Goal: Use online tool/utility: Utilize a website feature to perform a specific function

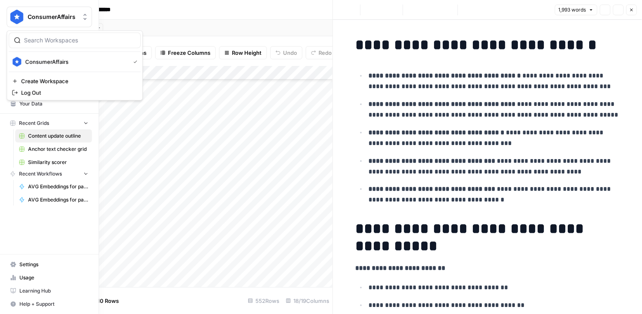
click at [14, 16] on img "Workspace: ConsumerAffairs" at bounding box center [16, 16] width 15 height 15
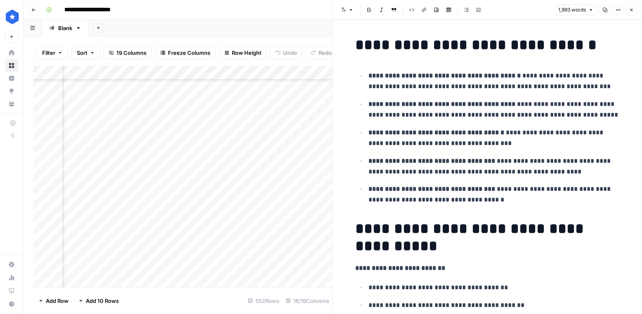
click at [32, 9] on icon "button" at bounding box center [33, 9] width 5 height 5
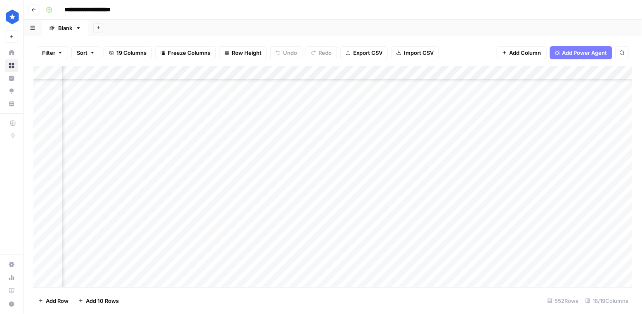
click at [32, 9] on icon "button" at bounding box center [33, 9] width 5 height 5
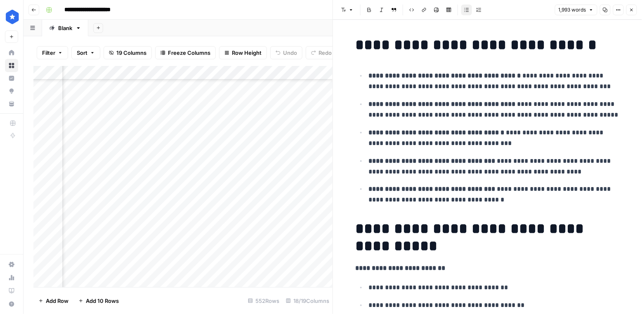
click at [12, 17] on img "Workspace: ConsumerAffairs" at bounding box center [12, 16] width 15 height 15
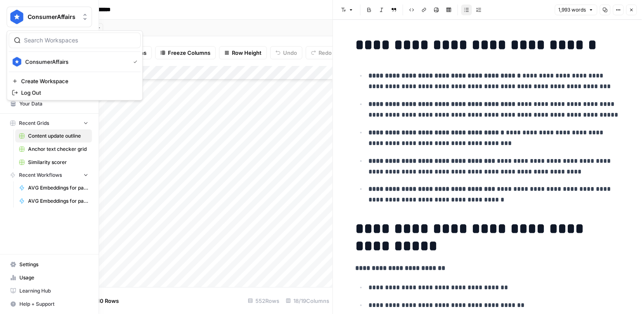
click at [12, 17] on img "Workspace: ConsumerAffairs" at bounding box center [16, 16] width 15 height 15
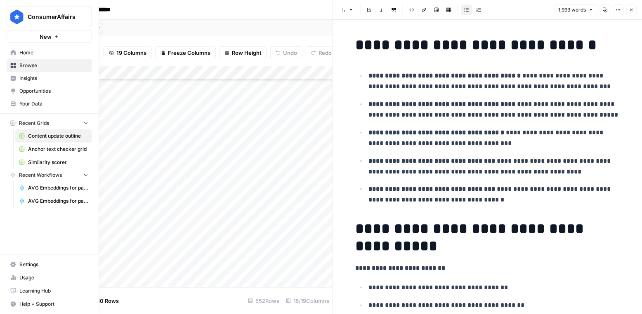
click at [38, 51] on span "Home" at bounding box center [53, 52] width 69 height 7
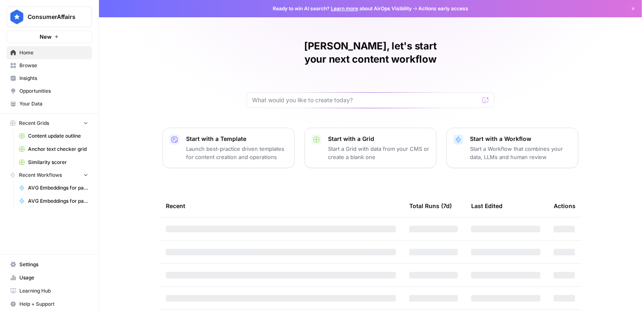
scroll to position [64, 0]
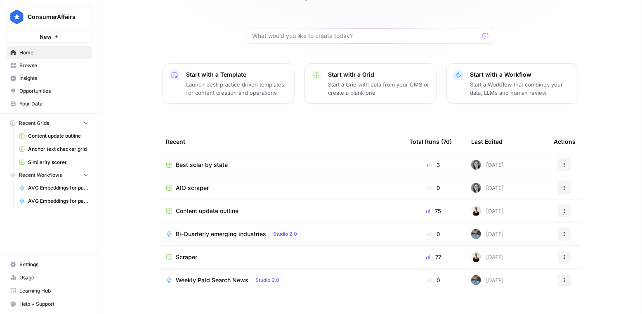
click at [49, 159] on span "Similarity scorer" at bounding box center [58, 162] width 60 height 7
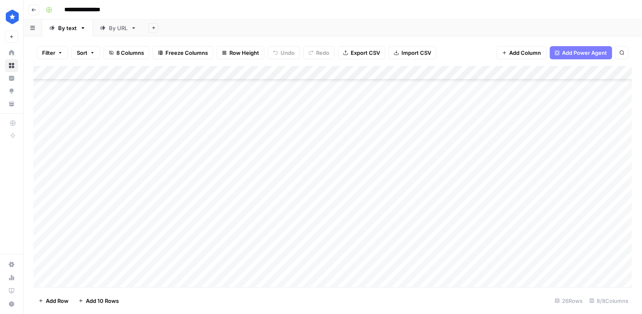
scroll to position [170, 0]
click at [85, 278] on div "Add Column" at bounding box center [332, 177] width 599 height 222
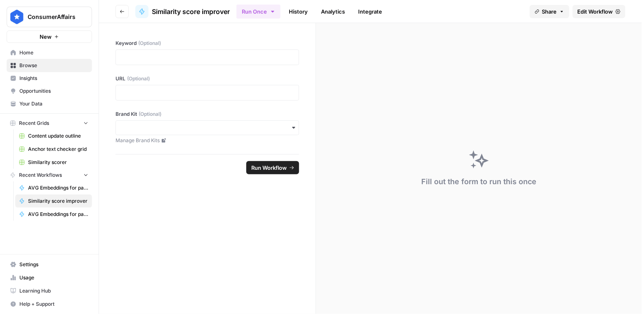
click at [60, 198] on span "Similarity score improver" at bounding box center [58, 201] width 60 height 7
click at [243, 61] on div at bounding box center [207, 57] width 184 height 16
click at [234, 54] on p at bounding box center [207, 57] width 173 height 8
click at [213, 89] on p at bounding box center [207, 93] width 173 height 8
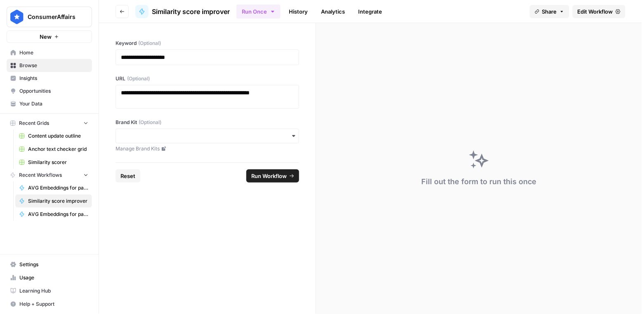
click at [268, 176] on span "Run Workflow" at bounding box center [268, 176] width 35 height 8
